Goal: Entertainment & Leisure: Consume media (video, audio)

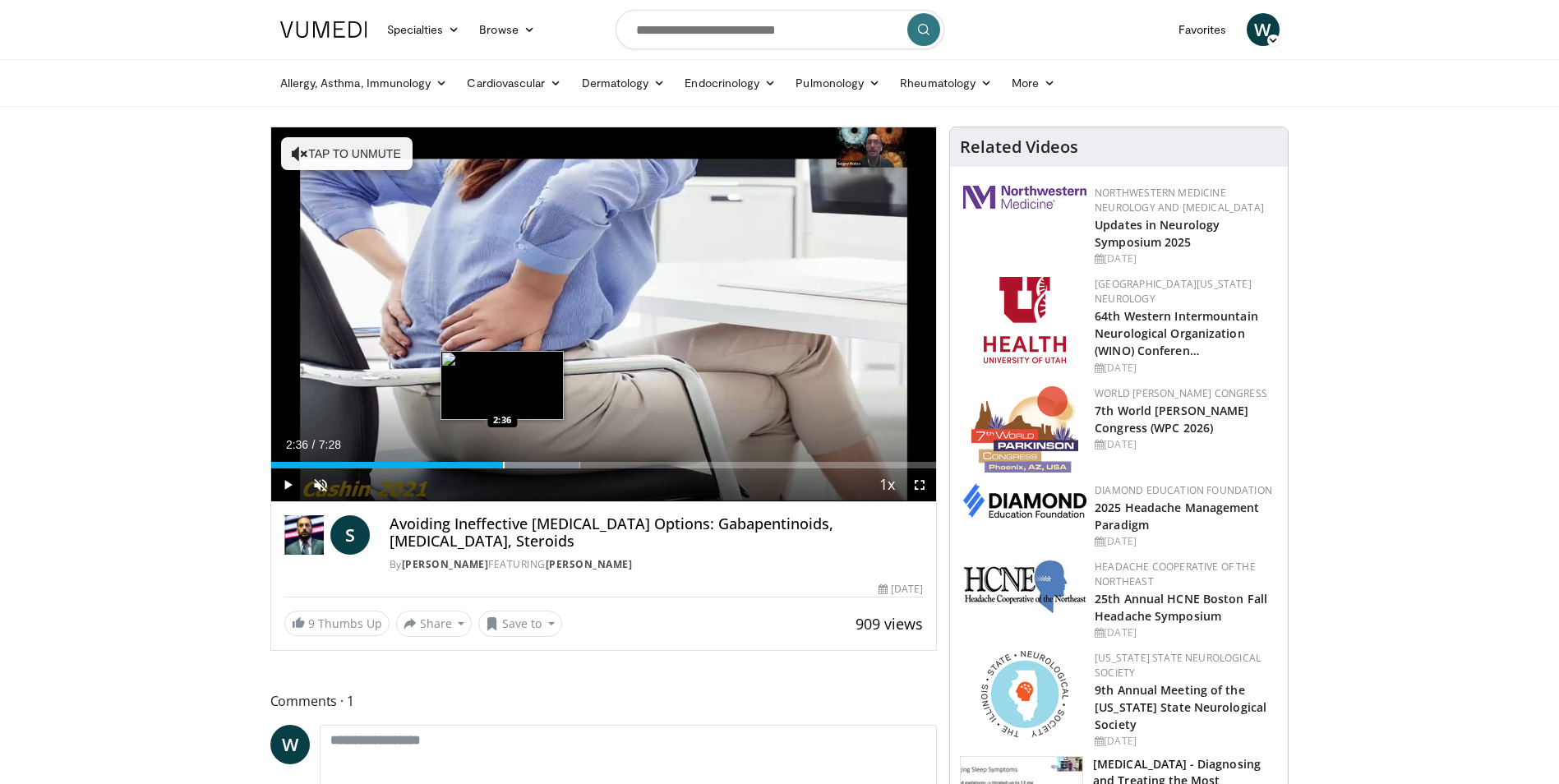
click at [503, 460] on div "Loaded : 46.44% 2:36 2:36" at bounding box center [604, 460] width 666 height 16
click at [524, 463] on div "Progress Bar" at bounding box center [525, 466] width 2 height 7
click at [553, 463] on div "Progress Bar" at bounding box center [553, 466] width 2 height 7
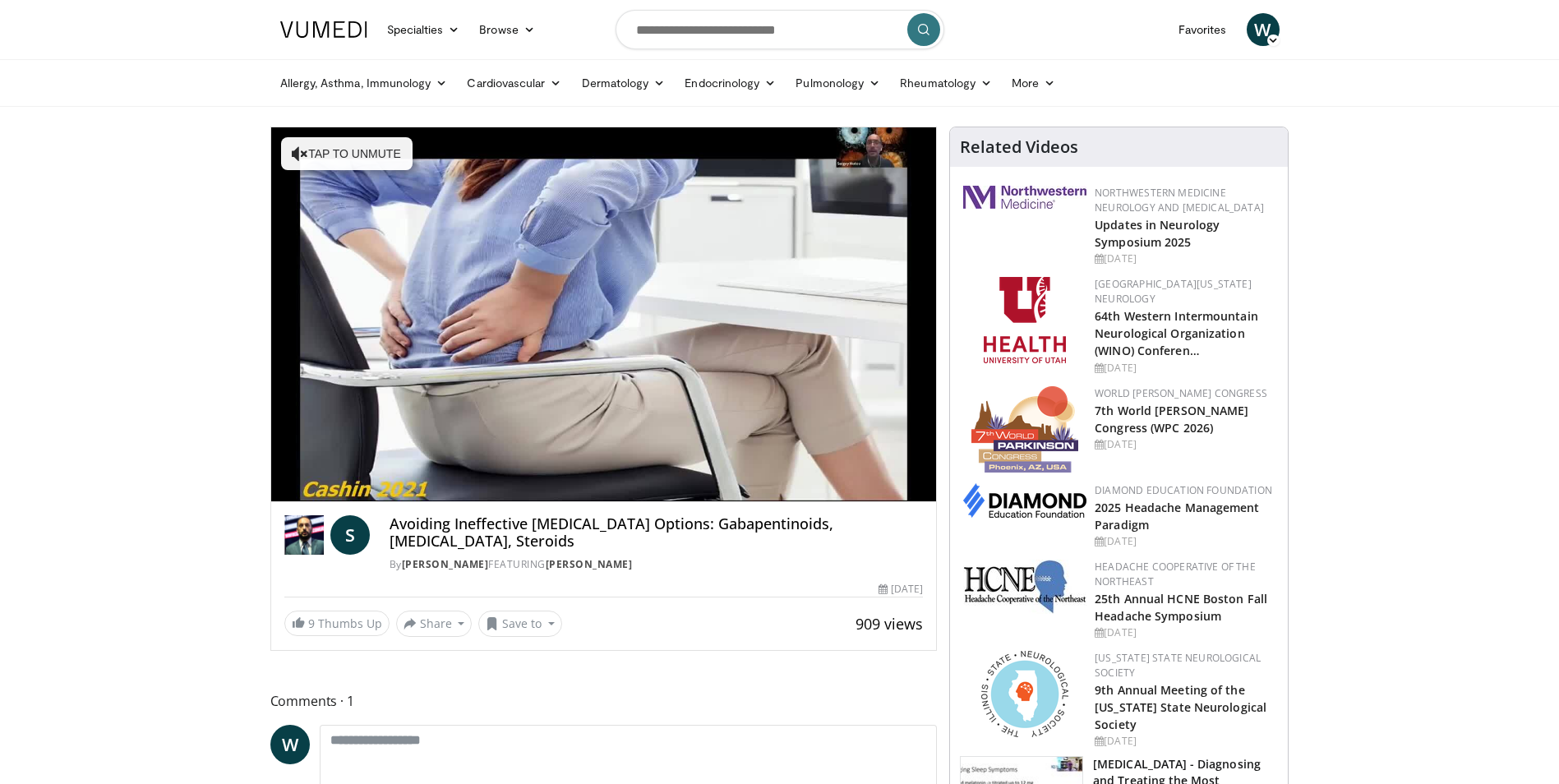
click at [568, 494] on div "Progress Bar" at bounding box center [567, 498] width 2 height 7
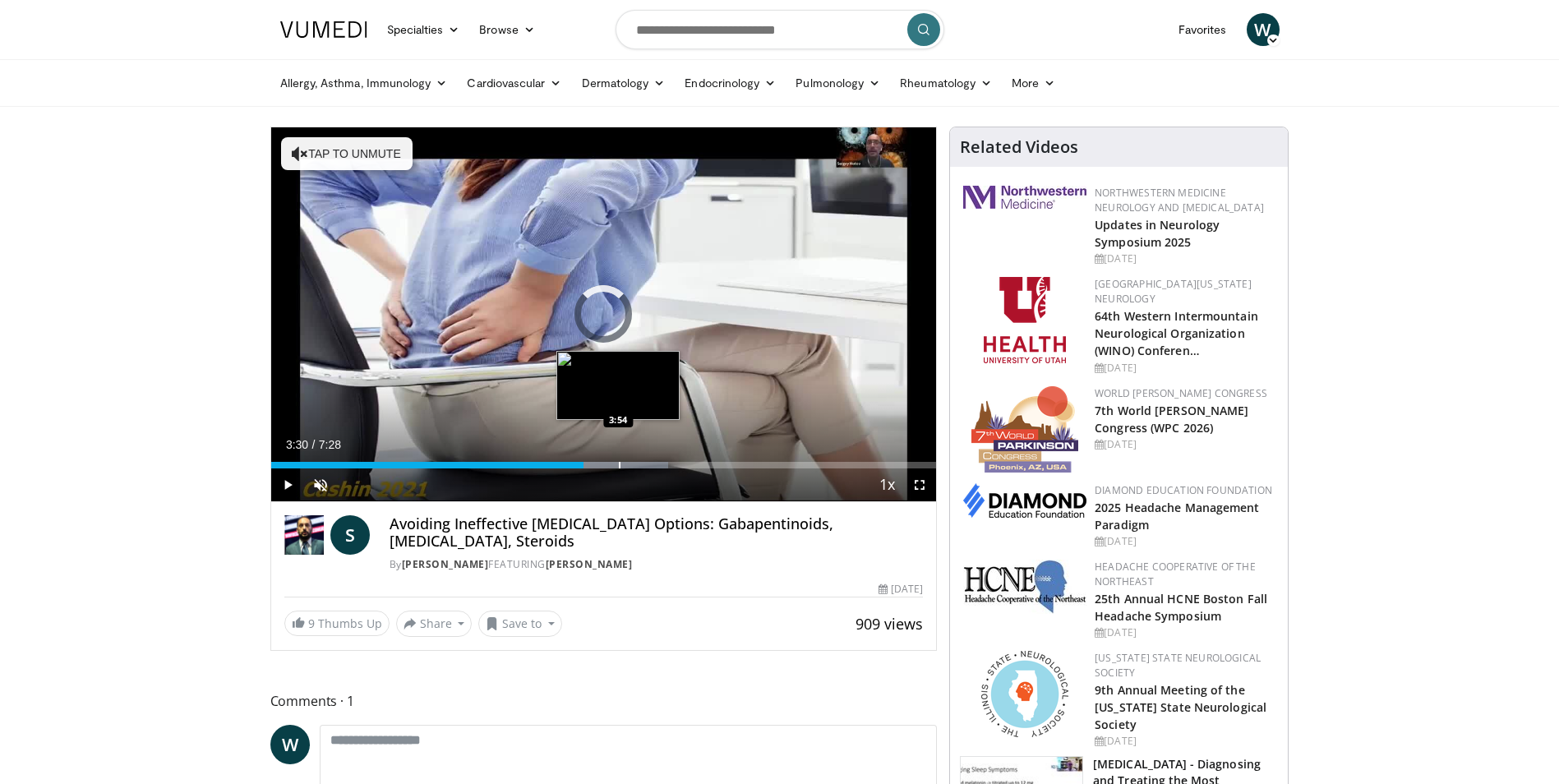
click at [621, 459] on div "Loaded : 59.71% 3:30 3:54" at bounding box center [604, 460] width 666 height 16
click at [654, 466] on div "Progress Bar" at bounding box center [655, 466] width 2 height 7
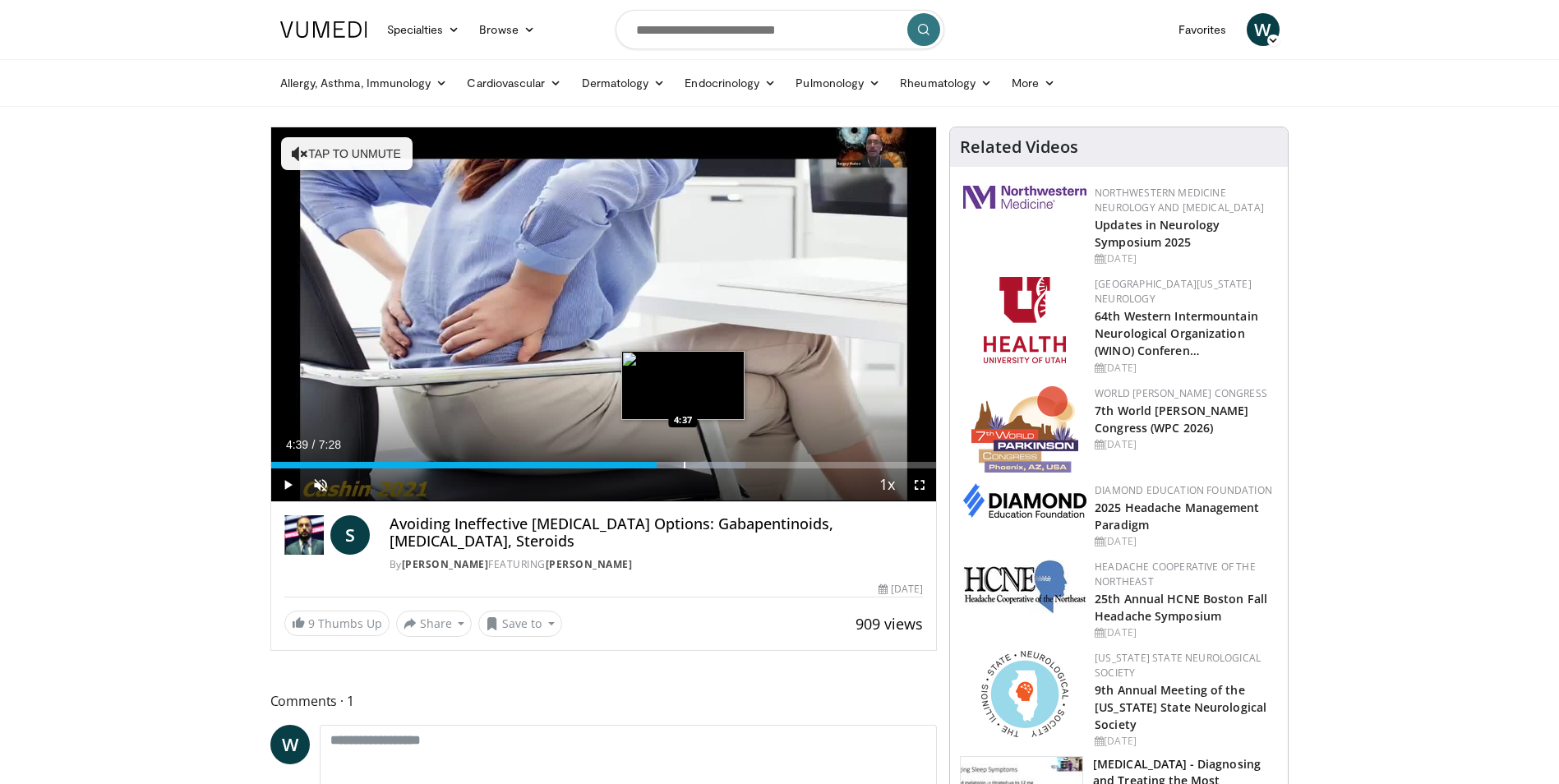
click at [686, 463] on div "Progress Bar" at bounding box center [679, 466] width 134 height 7
click at [756, 474] on div "Current Time 4:41 / Duration 7:28 Pause Skip Backward Skip Forward Unmute Loade…" at bounding box center [604, 485] width 666 height 33
click at [727, 462] on div "Progress Bar" at bounding box center [715, 466] width 141 height 7
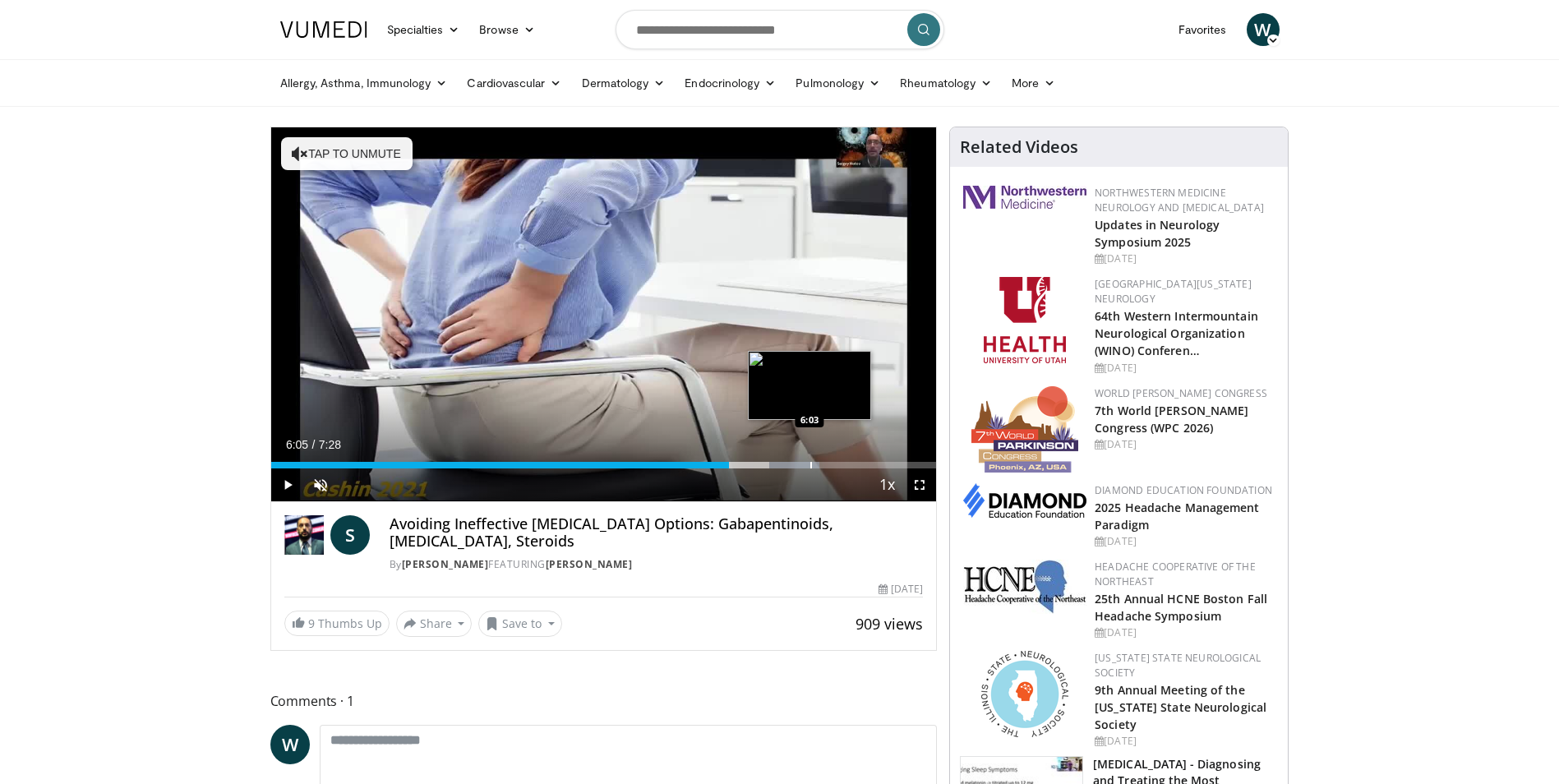
click at [813, 462] on div "Progress Bar" at bounding box center [795, 466] width 50 height 7
click at [841, 462] on div "Progress Bar" at bounding box center [842, 466] width 2 height 7
click at [878, 460] on div "Loaded : 99.52% 6:49 6:49" at bounding box center [604, 460] width 666 height 16
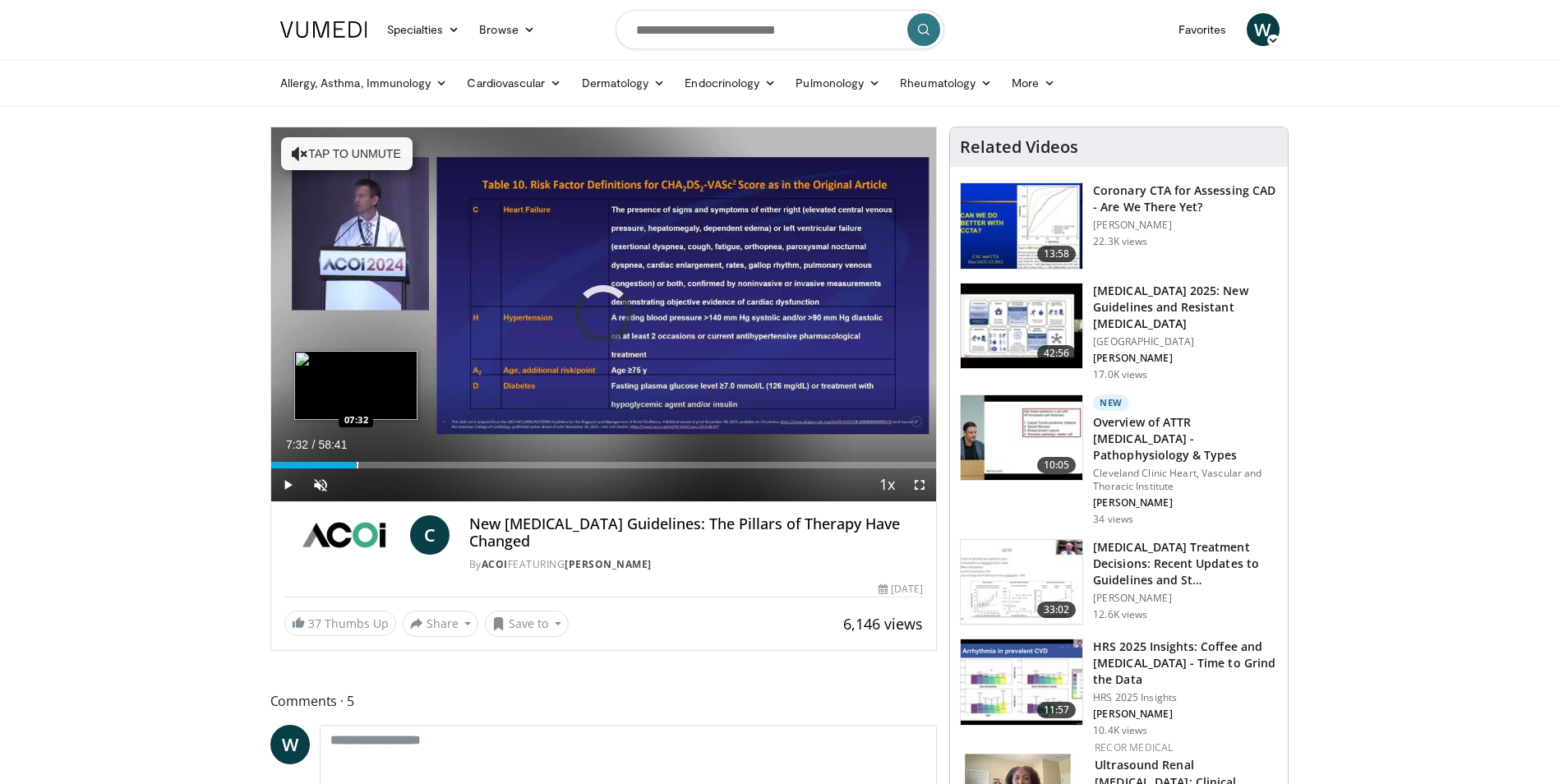
click at [356, 460] on div "Loaded : 0.00% 07:32 07:32" at bounding box center [604, 460] width 666 height 16
click at [406, 460] on div "Loaded : 0.00% 11:57 11:57" at bounding box center [604, 460] width 666 height 16
click at [918, 486] on span "Video Player" at bounding box center [920, 485] width 33 height 33
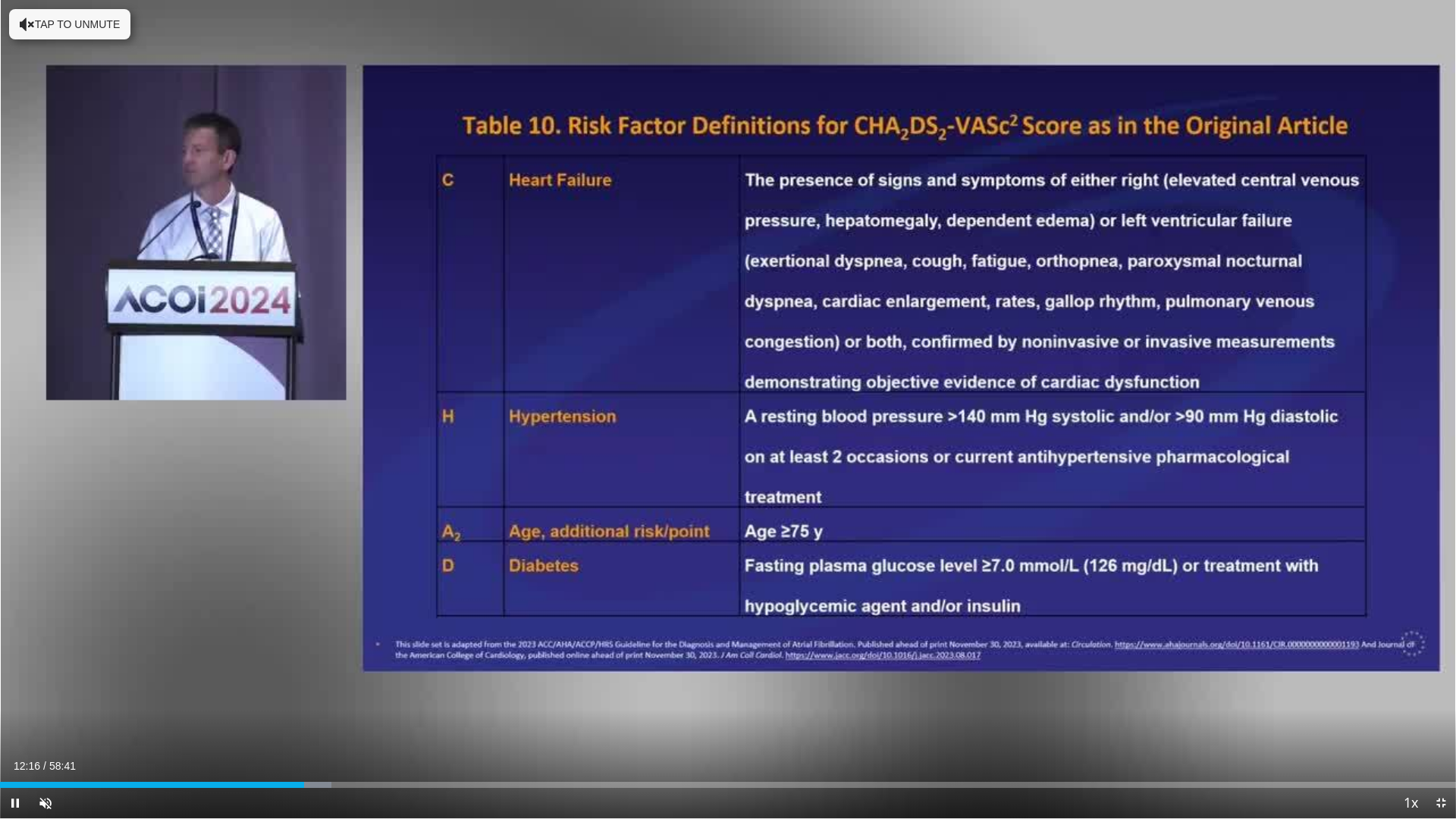
click at [329, 723] on div "Current Time 12:16 / Duration 58:41 Pause Skip Backward Skip Forward Unmute Loa…" at bounding box center [728, 803] width 1456 height 31
click at [337, 723] on div "Progress Bar" at bounding box center [338, 784] width 2 height 6
click at [391, 723] on div "Loaded : 26.15% 14:15 15:51" at bounding box center [728, 784] width 1456 height 6
click at [445, 723] on div "Current Time 15:56 / Duration 58:41 Pause Skip Backward Skip Forward Unmute Loa…" at bounding box center [728, 803] width 1456 height 31
click at [458, 723] on div "Loaded : 0.00% 15:59 18:27" at bounding box center [728, 780] width 1456 height 14
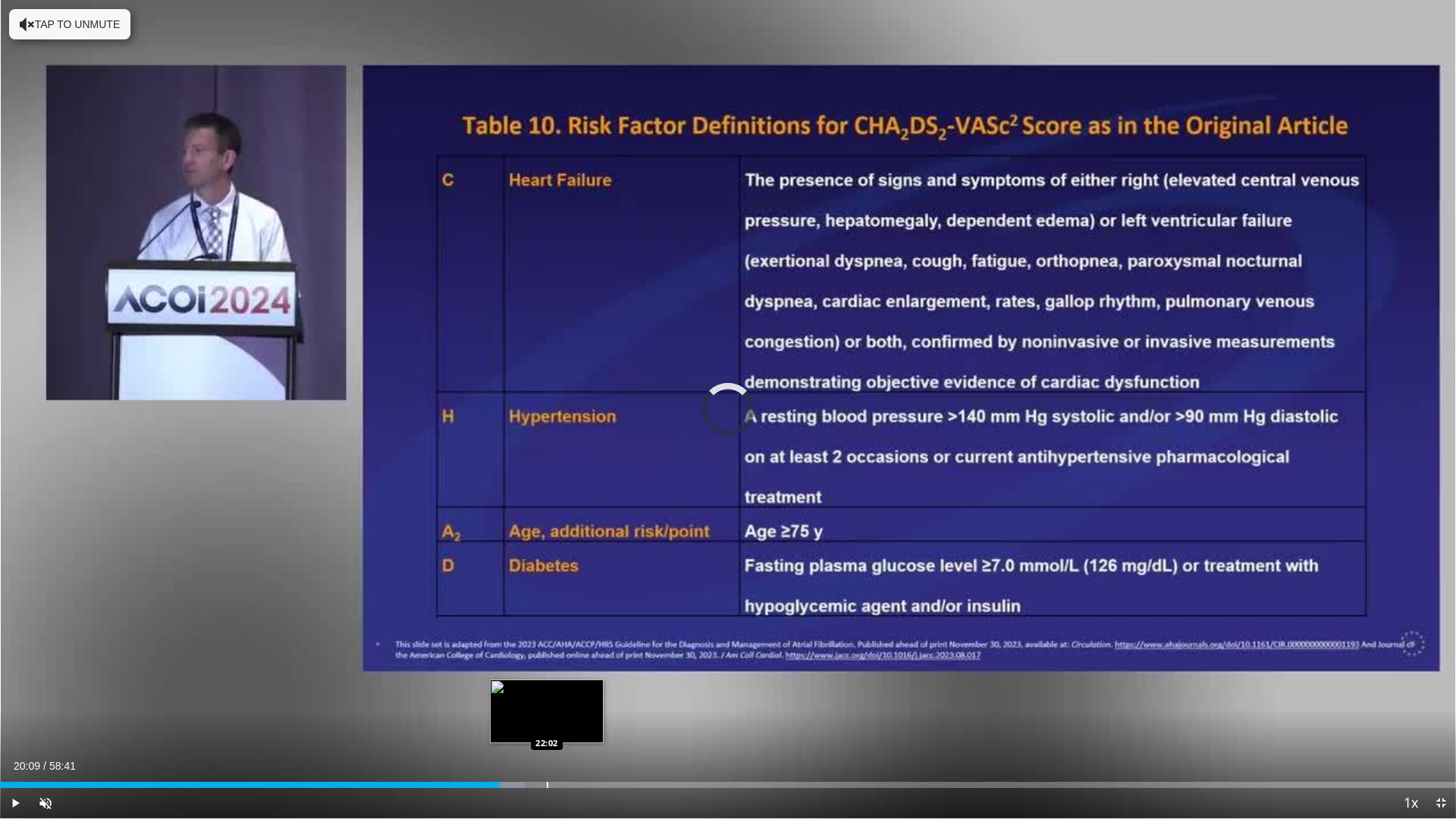
click at [549, 723] on div "Loaded : 36.05% 20:09 22:02" at bounding box center [728, 780] width 1456 height 14
click at [589, 723] on div "Progress Bar" at bounding box center [590, 784] width 2 height 6
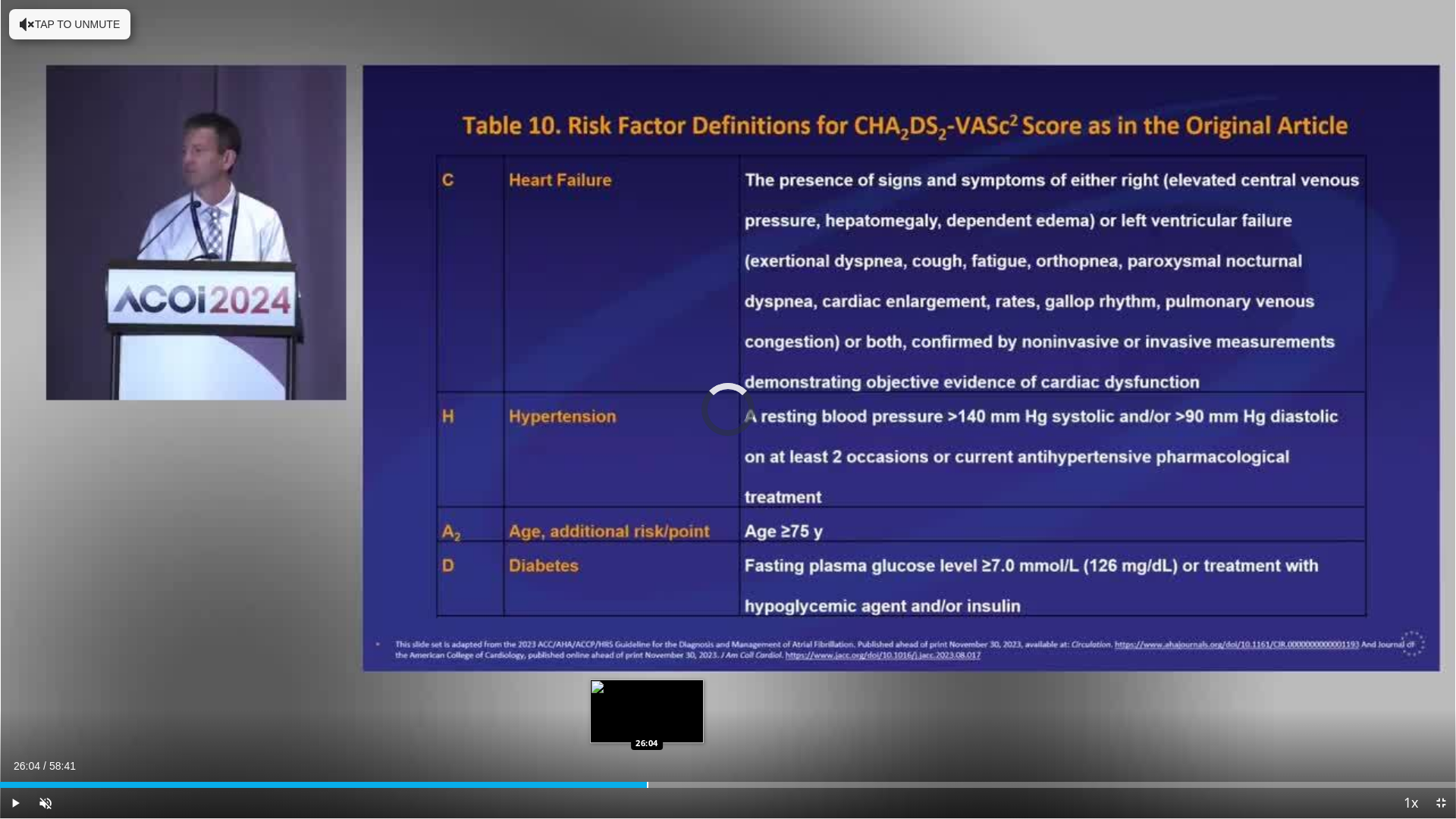
click at [646, 723] on div "Progress Bar" at bounding box center [647, 784] width 2 height 6
click at [694, 723] on div "Loaded : 46.33% 27:58 27:58" at bounding box center [728, 780] width 1456 height 14
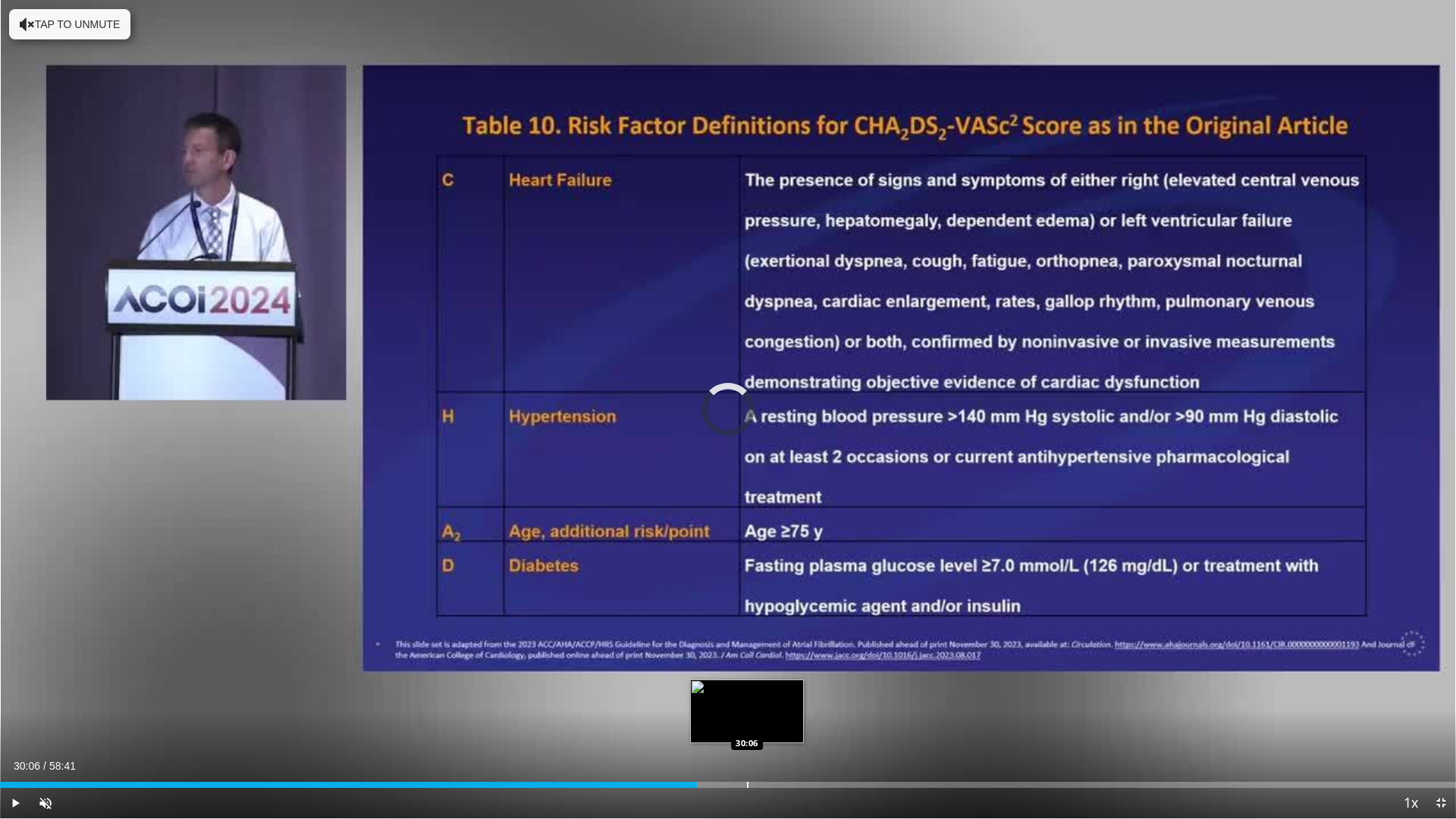
click at [747, 723] on div "Loaded : 0.00% 30:06 30:06" at bounding box center [728, 780] width 1456 height 14
click at [731, 723] on div "Loaded : 53.44% 30:18 29:28" at bounding box center [728, 780] width 1456 height 14
click at [756, 723] on div "Loaded : 52.11% 29:34 30:28" at bounding box center [728, 780] width 1456 height 14
click at [773, 723] on div "Loaded : 53.80% 31:10 31:09" at bounding box center [728, 780] width 1456 height 14
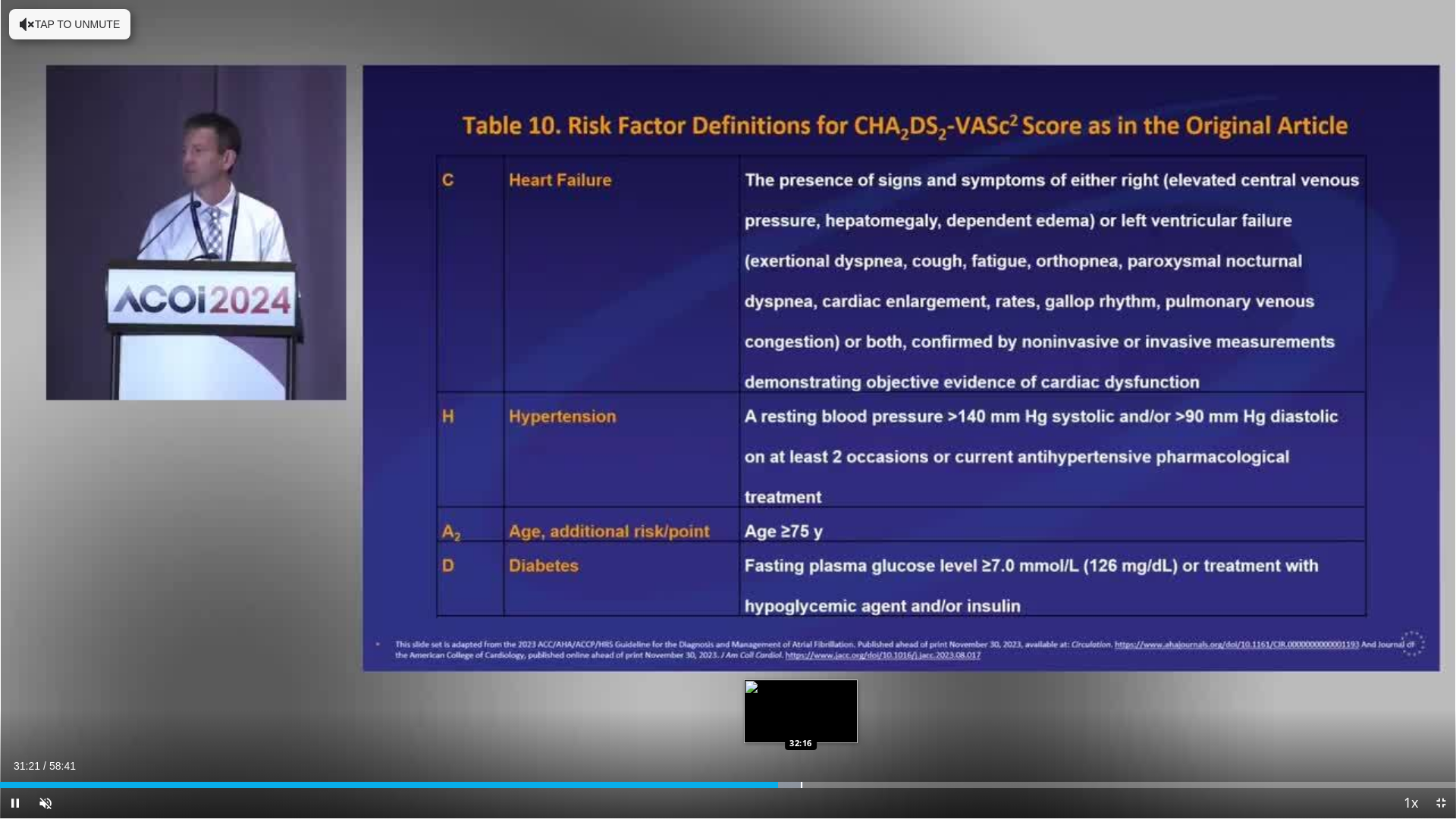
click at [801, 723] on video-js "**********" at bounding box center [728, 410] width 1456 height 819
click at [852, 723] on div "Progress Bar" at bounding box center [853, 784] width 2 height 6
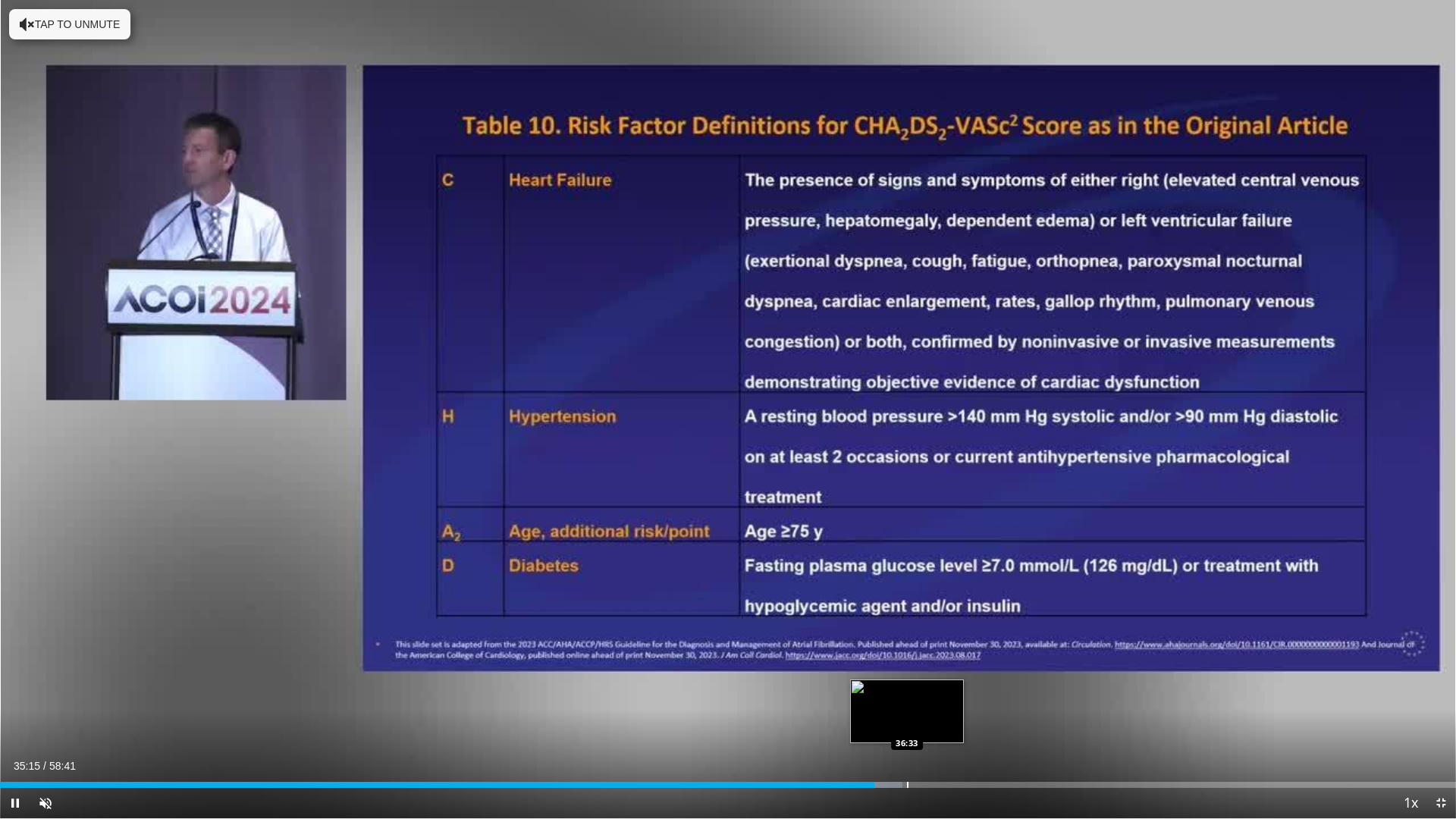
click at [907, 723] on div "Progress Bar" at bounding box center [907, 784] width 2 height 6
click at [962, 723] on div "Loaded : 64.50% 38:47 38:47" at bounding box center [728, 780] width 1456 height 14
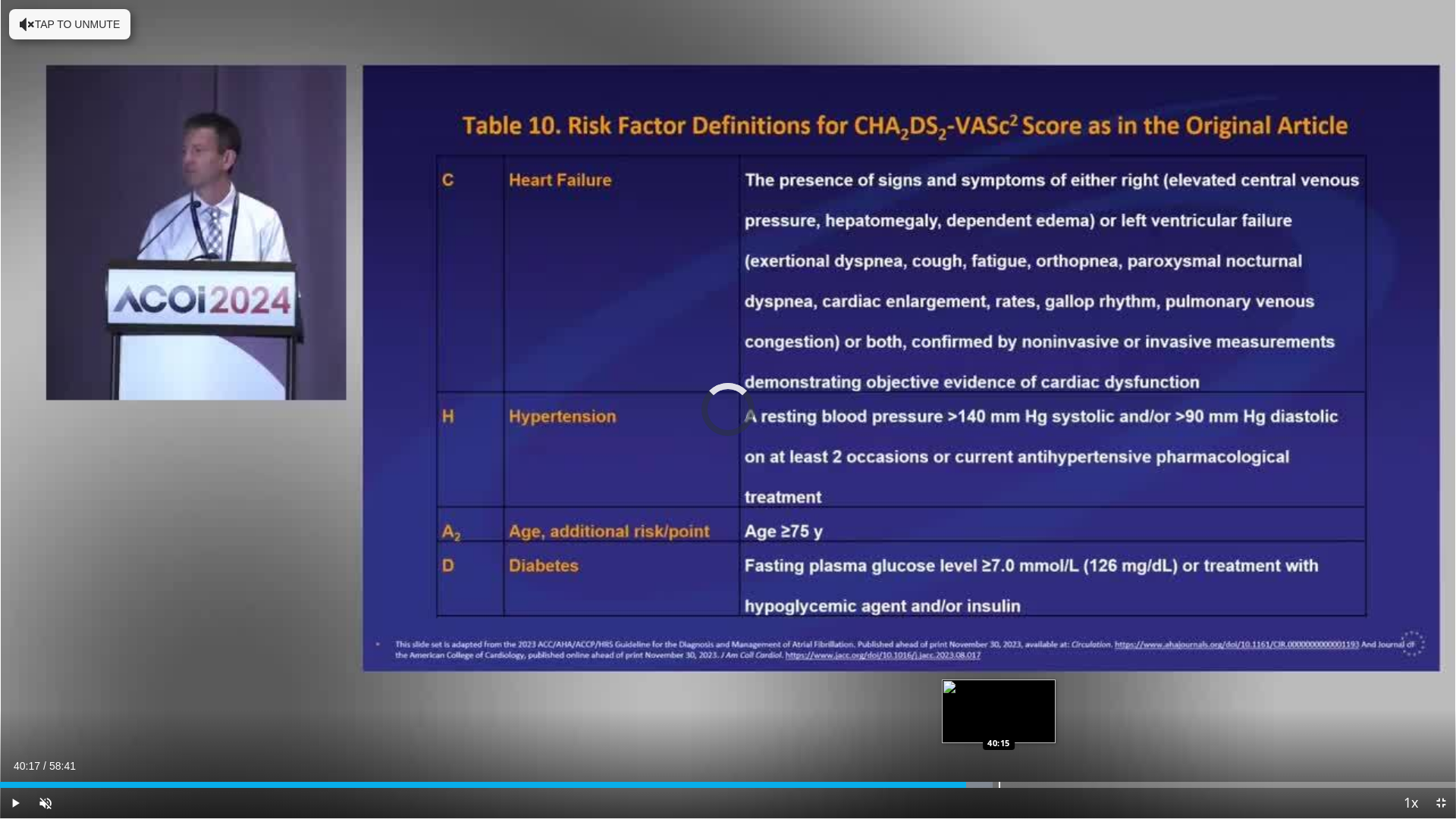
click at [999, 723] on div "Loaded : 68.17% 38:57 40:15" at bounding box center [728, 780] width 1456 height 14
click at [1048, 723] on div "Progress Bar" at bounding box center [1048, 784] width 2 height 6
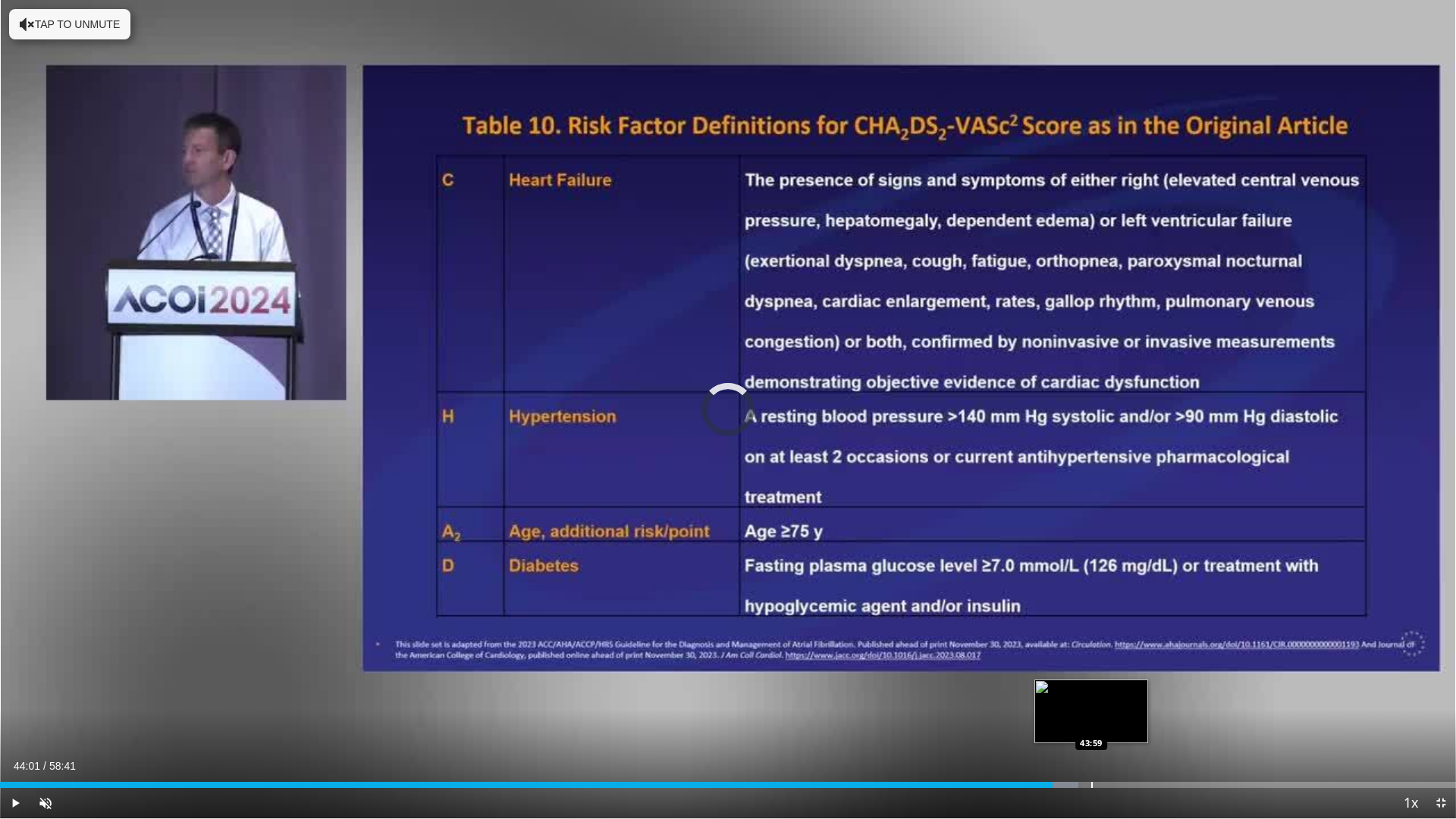
click at [1091, 723] on div "Progress Bar" at bounding box center [1092, 784] width 2 height 6
click at [1152, 723] on div "Loaded : 0.00% 46:26 46:26" at bounding box center [728, 780] width 1456 height 14
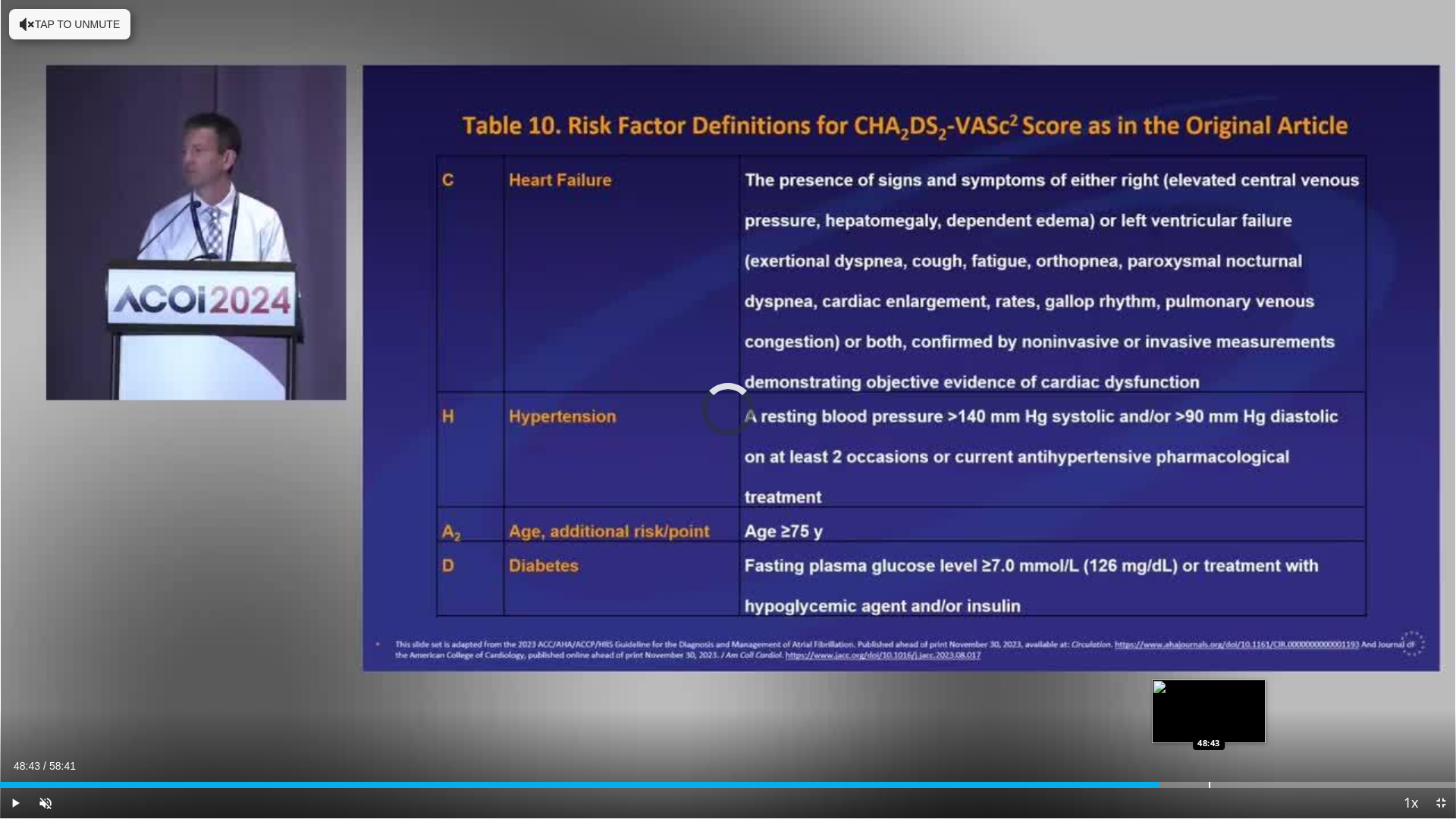
click at [1209, 723] on div "Loaded : 0.00% 46:41 48:43" at bounding box center [728, 780] width 1456 height 14
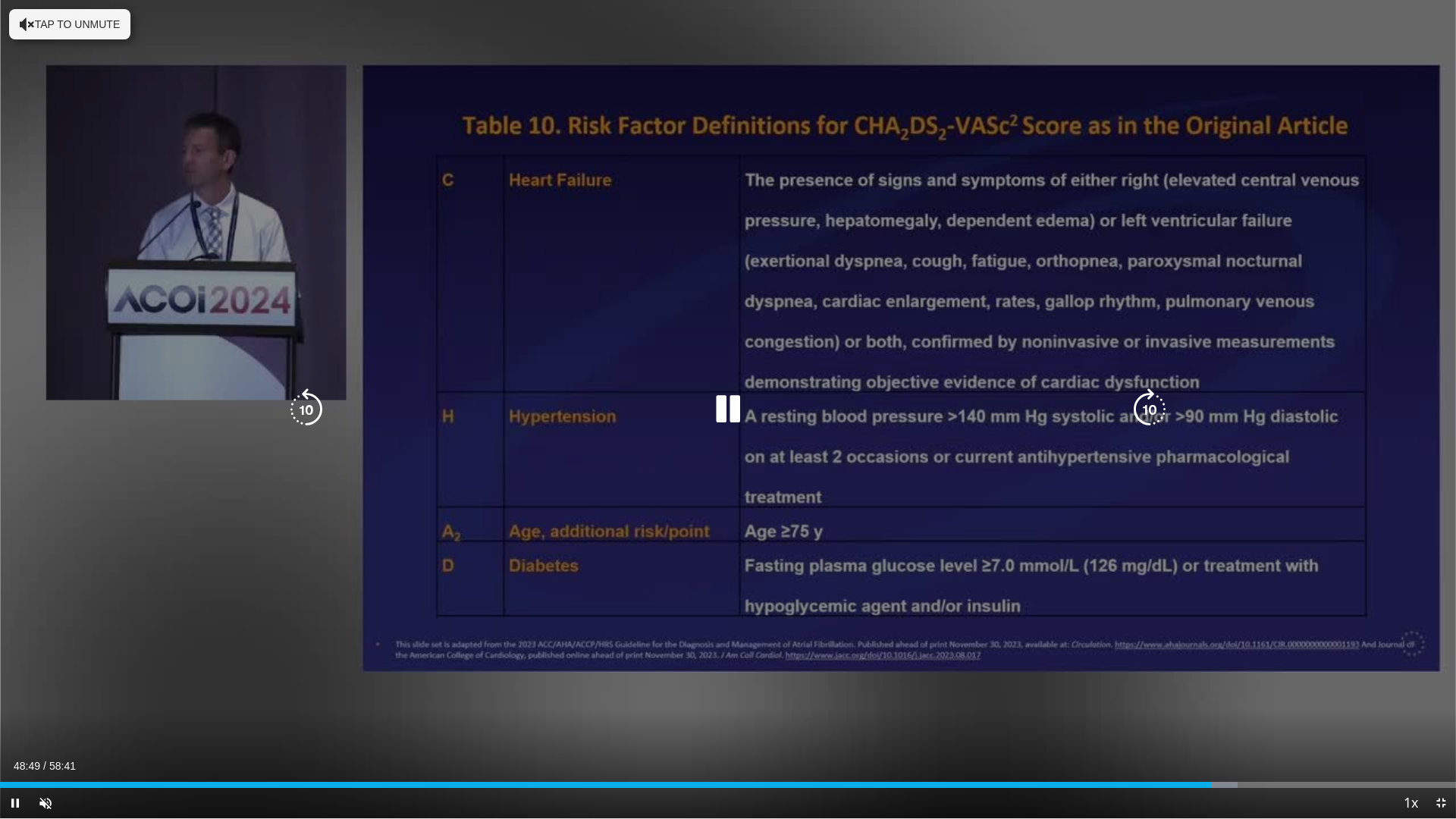
click at [1241, 723] on div "Loaded : 84.99% 48:49 48:43" at bounding box center [728, 780] width 1456 height 14
click at [1290, 723] on div "Loaded : 87.26% 50:07 51:50" at bounding box center [728, 780] width 1456 height 14
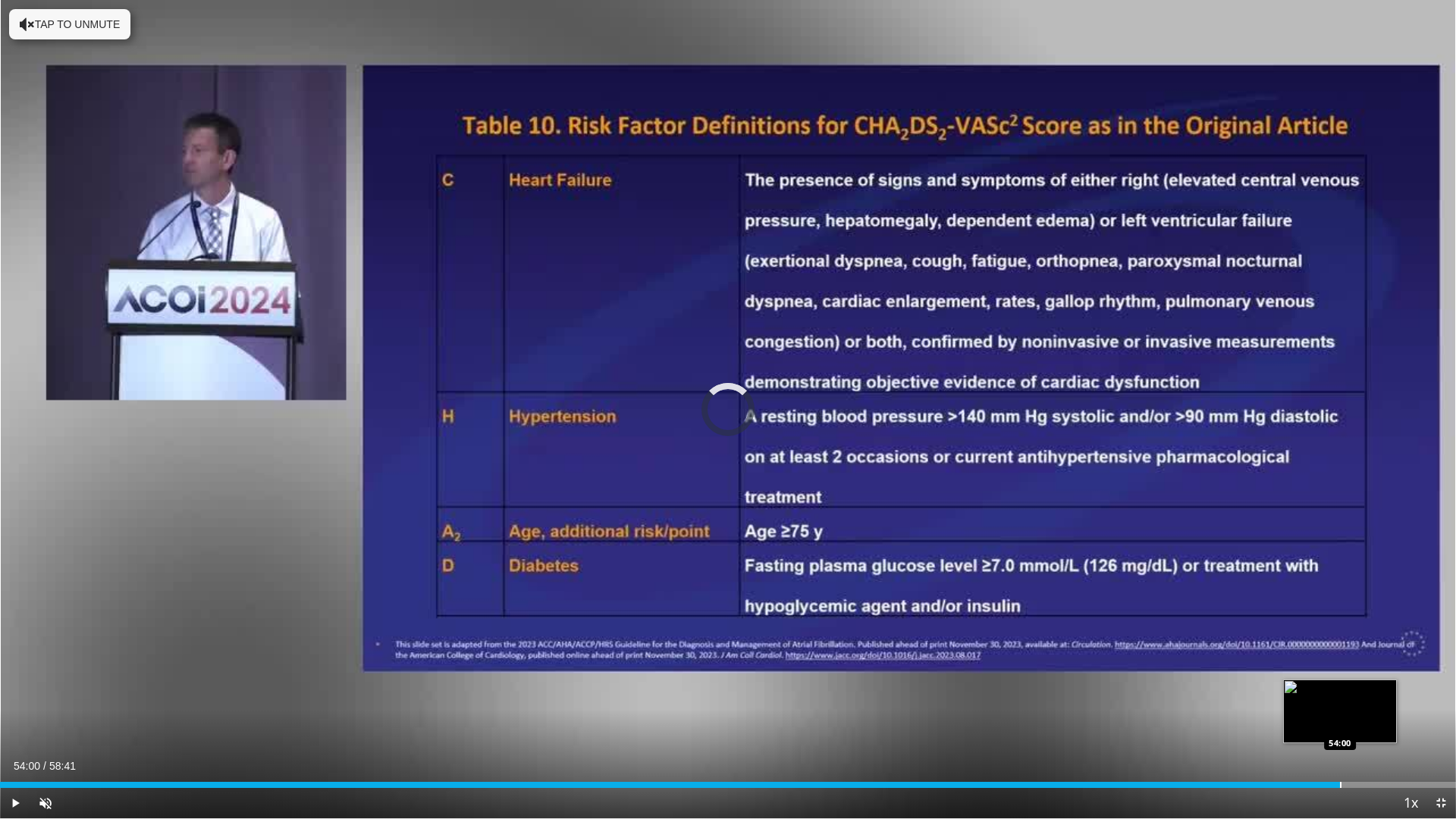
click at [1340, 723] on div "Loaded : 89.82% 54:00 54:00" at bounding box center [728, 780] width 1456 height 14
click at [1306, 723] on div "Loaded : 92.66% 54:02 52:38" at bounding box center [728, 780] width 1456 height 14
click at [1297, 723] on div "Progress Bar" at bounding box center [1298, 784] width 2 height 6
click at [1368, 723] on div "Loaded : 92.11% 53:03 55:14" at bounding box center [728, 780] width 1456 height 14
click at [1398, 723] on div "Loaded : 95.22% 55:13 56:22" at bounding box center [728, 780] width 1456 height 14
